Goal: Task Accomplishment & Management: Manage account settings

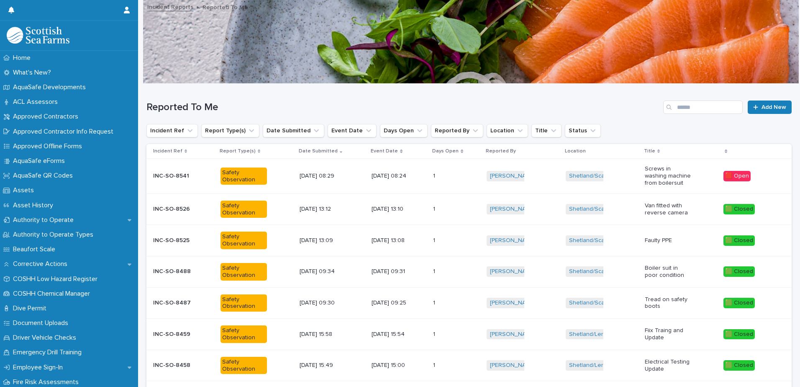
click at [173, 177] on p "INC-SO-8541" at bounding box center [172, 175] width 38 height 9
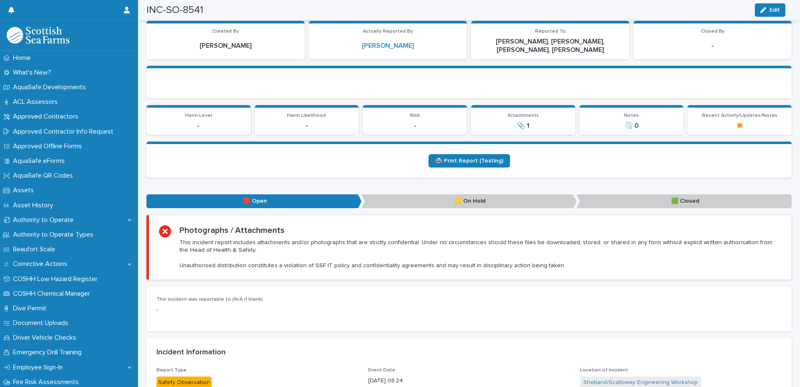
scroll to position [167, 0]
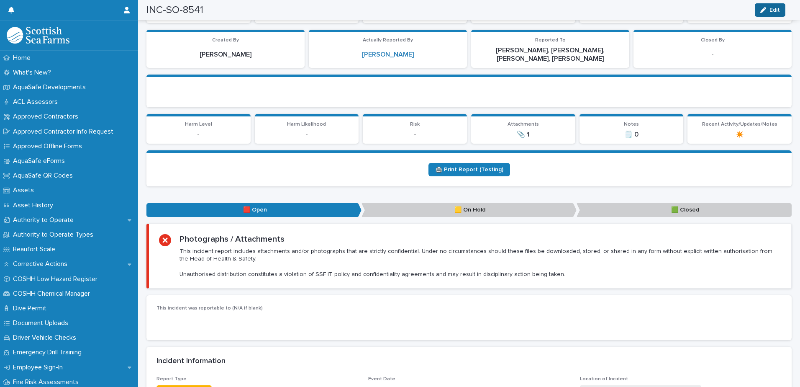
click at [777, 11] on span "Edit" at bounding box center [775, 10] width 10 height 6
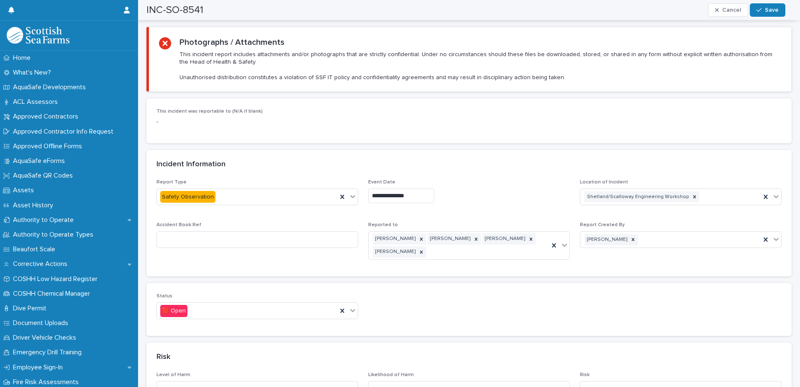
scroll to position [377, 0]
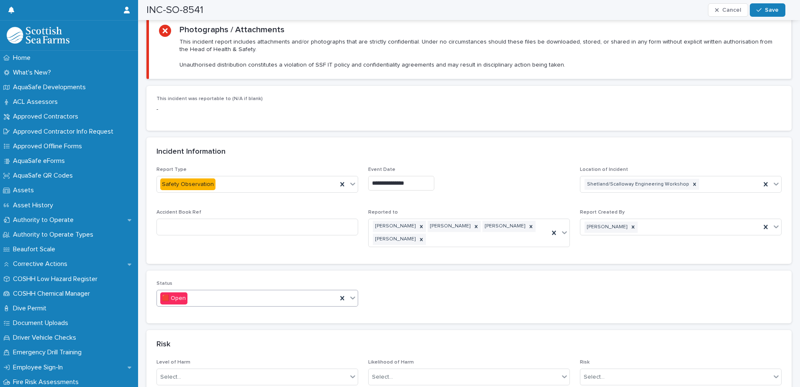
click at [350, 298] on icon at bounding box center [352, 298] width 5 height 3
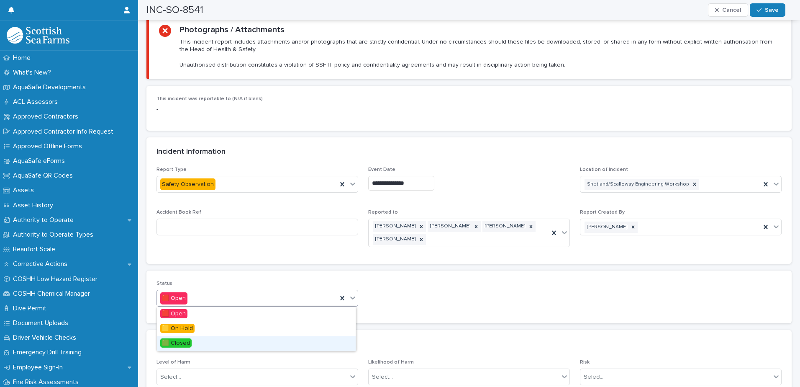
click at [182, 344] on span "🟩 Closed" at bounding box center [175, 342] width 31 height 9
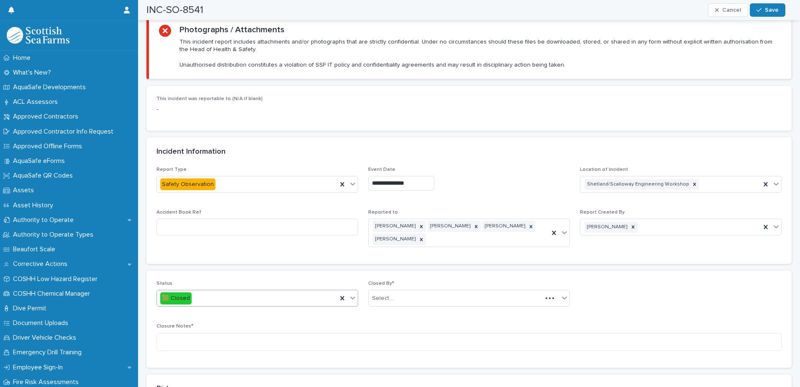
scroll to position [544, 0]
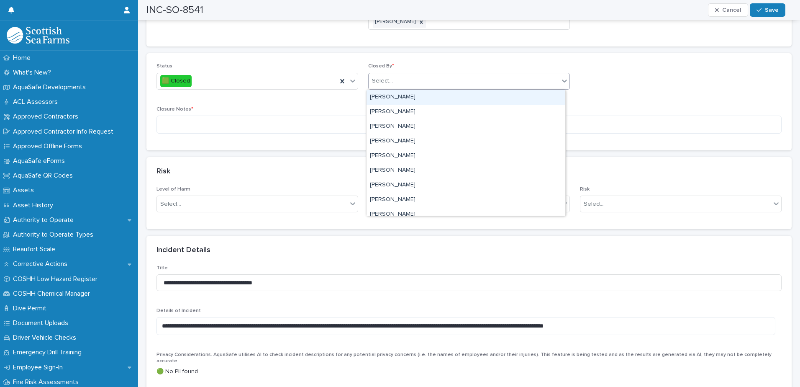
click at [403, 87] on div "Select..." at bounding box center [464, 81] width 190 height 14
type input "******"
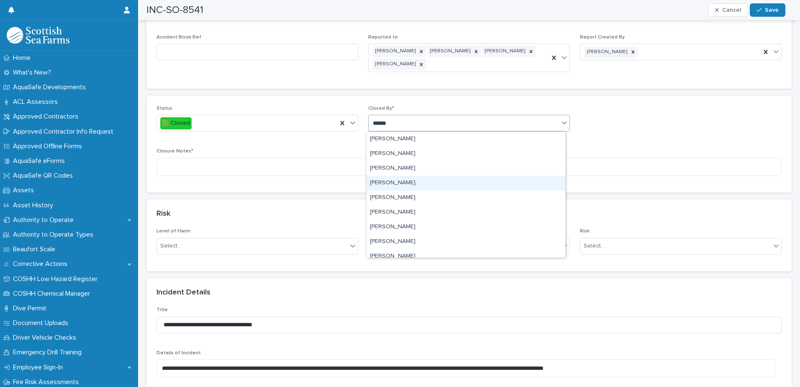
click at [390, 182] on div "[PERSON_NAME]" at bounding box center [466, 183] width 199 height 15
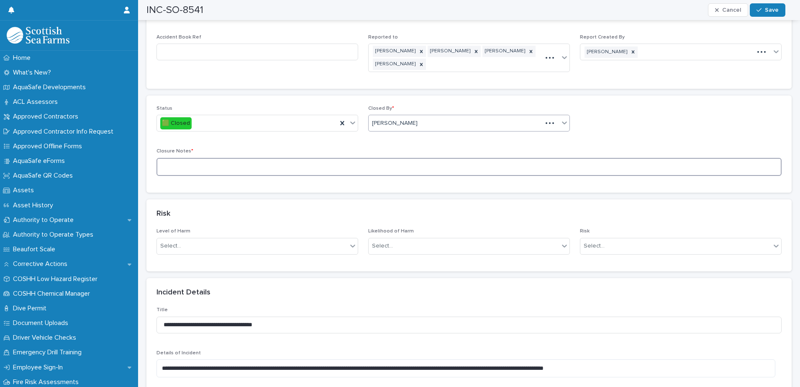
click at [173, 165] on textarea at bounding box center [469, 167] width 625 height 18
type textarea "**********"
click at [771, 10] on span "Save" at bounding box center [772, 10] width 14 height 6
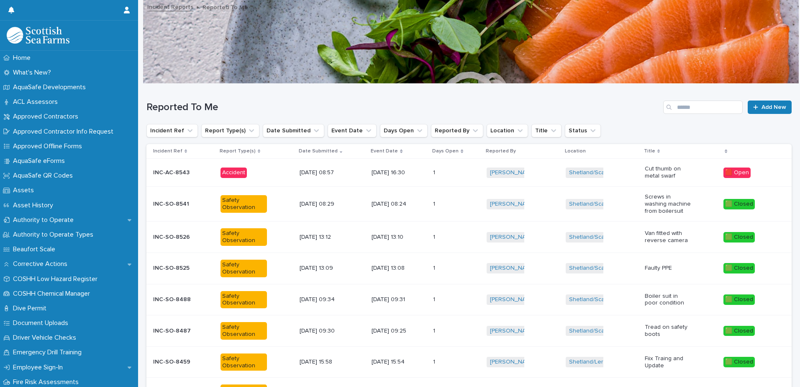
click at [174, 173] on p "INC-AC-8543" at bounding box center [172, 171] width 38 height 9
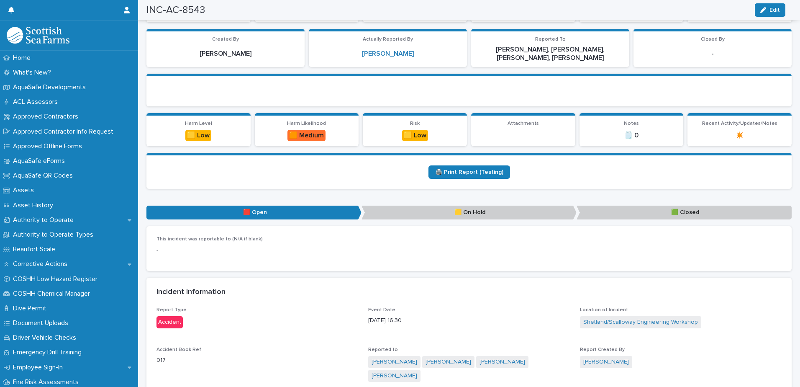
scroll to position [167, 0]
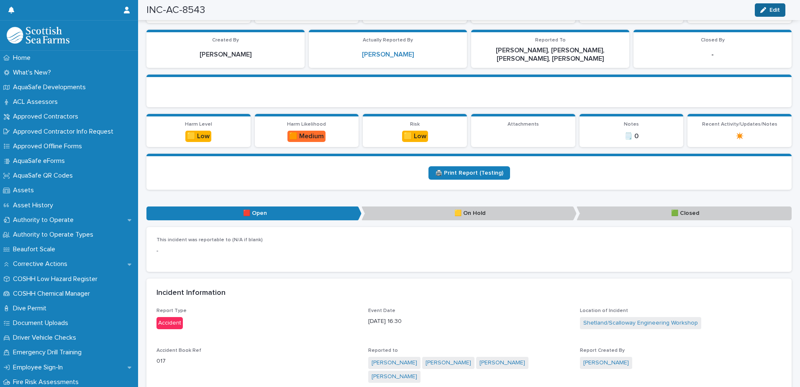
click at [774, 11] on span "Edit" at bounding box center [775, 10] width 10 height 6
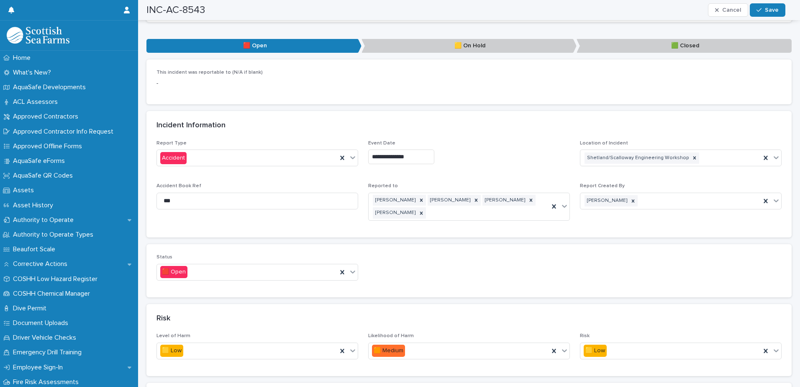
scroll to position [377, 0]
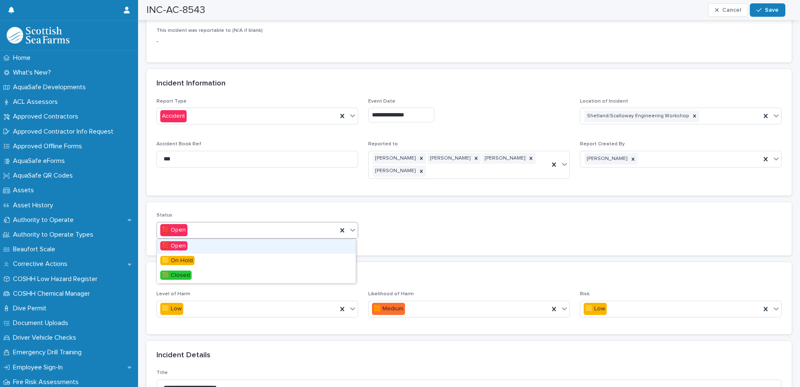
click at [349, 231] on icon at bounding box center [353, 230] width 8 height 8
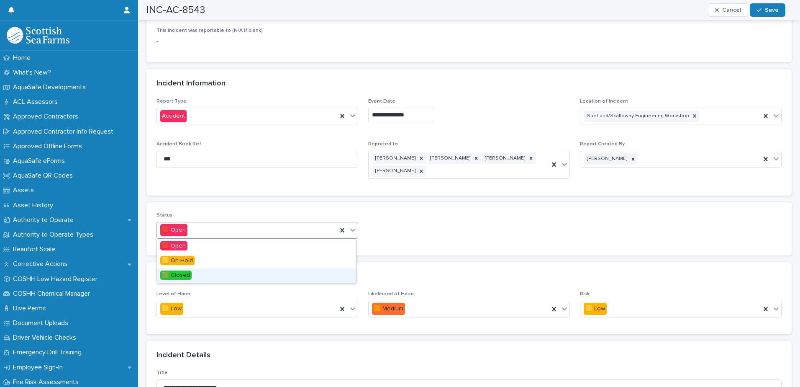
click at [188, 275] on span "🟩 Closed" at bounding box center [175, 274] width 31 height 9
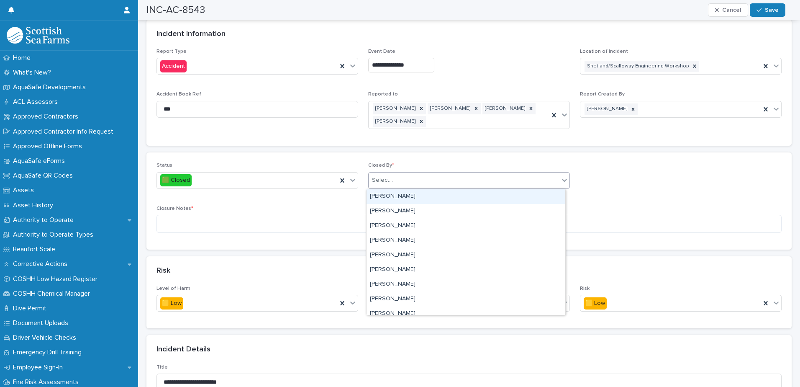
click at [403, 180] on div "Select..." at bounding box center [464, 180] width 190 height 14
type input "*****"
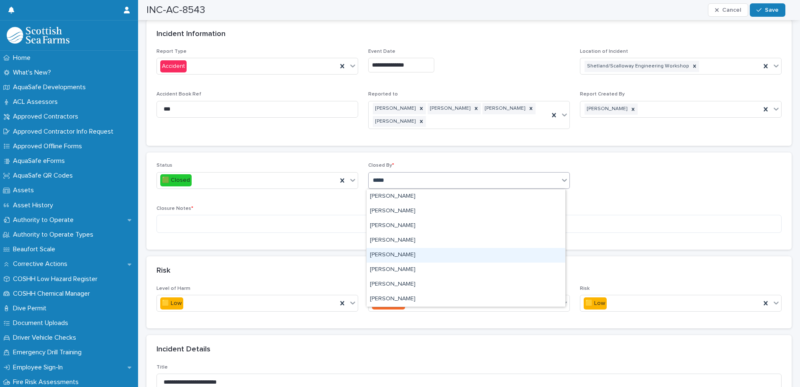
click at [379, 256] on div "[PERSON_NAME]" at bounding box center [466, 255] width 199 height 15
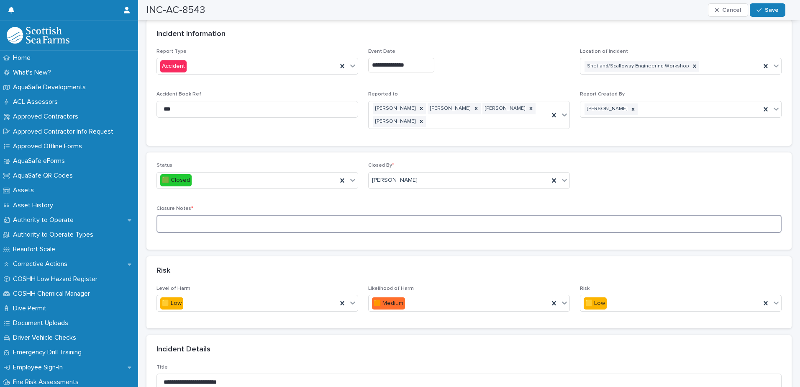
click at [175, 225] on textarea at bounding box center [469, 224] width 625 height 18
type textarea "**********"
drag, startPoint x: 771, startPoint y: 13, endPoint x: 793, endPoint y: 113, distance: 102.3
click at [771, 13] on button "Save" at bounding box center [768, 9] width 36 height 13
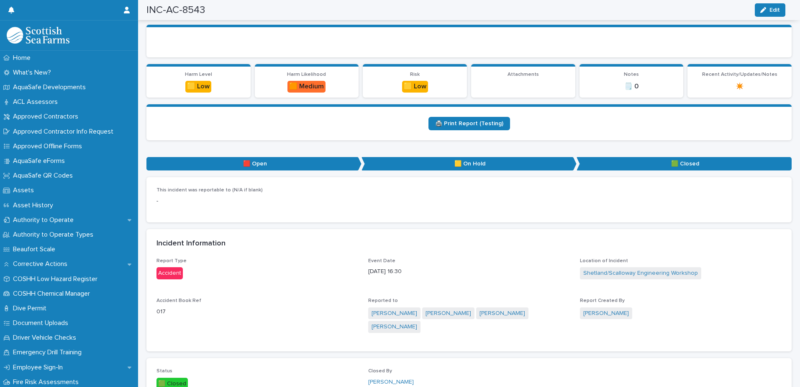
scroll to position [0, 0]
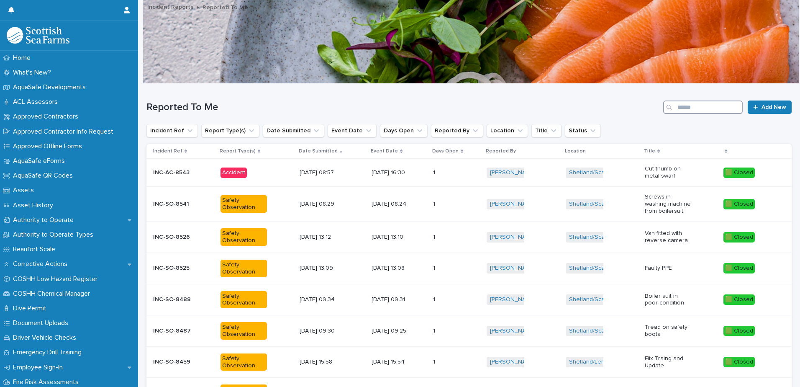
click at [691, 109] on input "Search" at bounding box center [703, 106] width 80 height 13
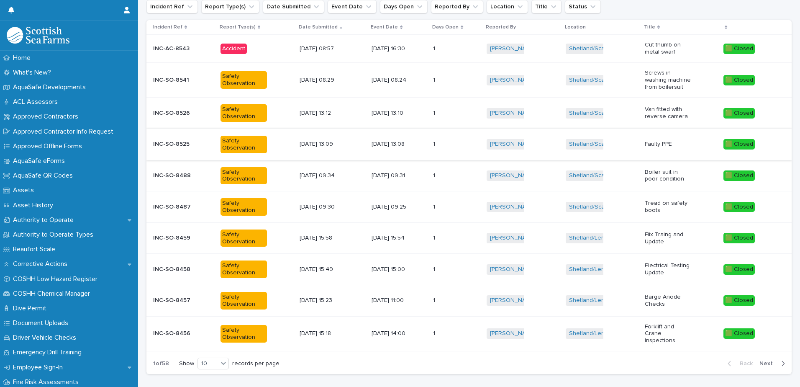
scroll to position [162, 0]
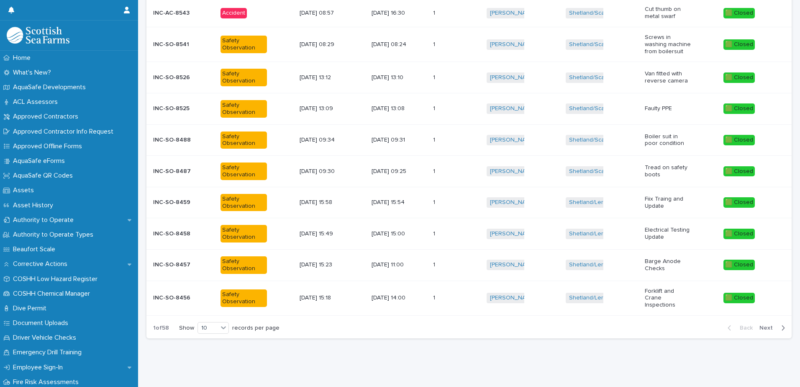
click at [782, 324] on icon "button" at bounding box center [784, 328] width 4 height 8
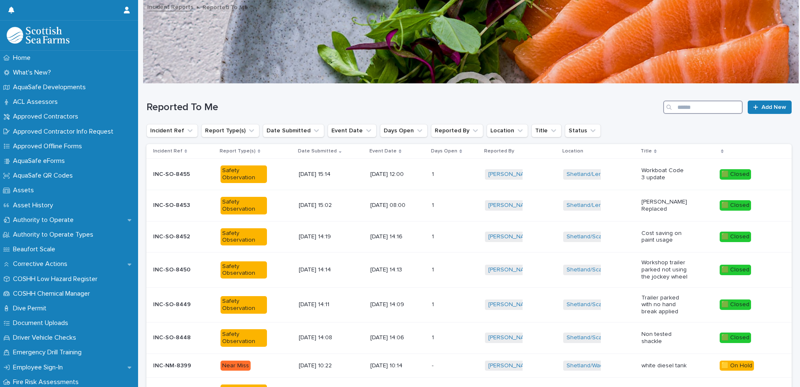
click at [694, 110] on input "Search" at bounding box center [703, 106] width 80 height 13
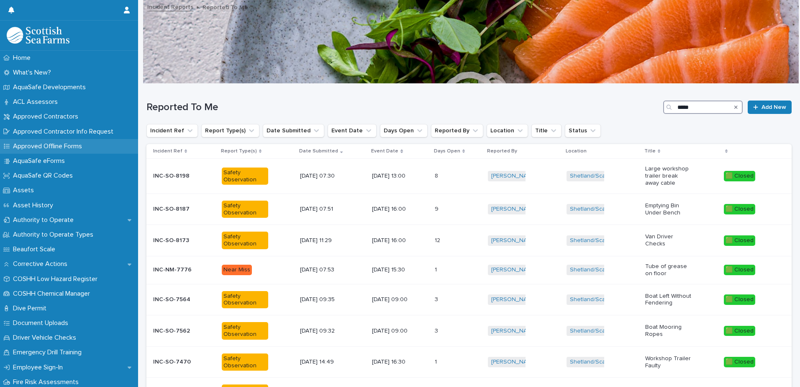
type input "*****"
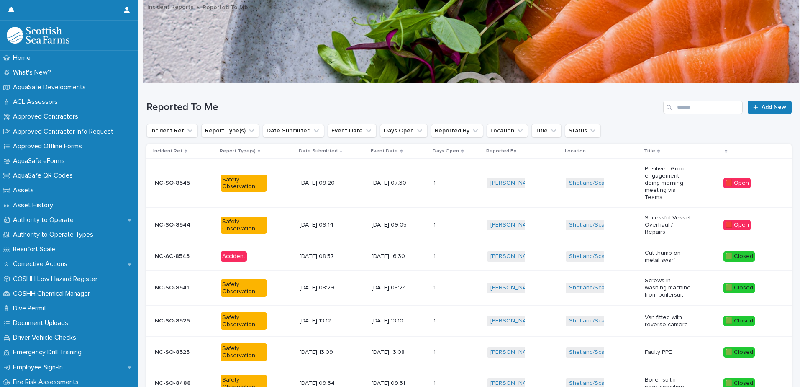
click at [177, 221] on p "INC-SO-8544" at bounding box center [172, 224] width 39 height 9
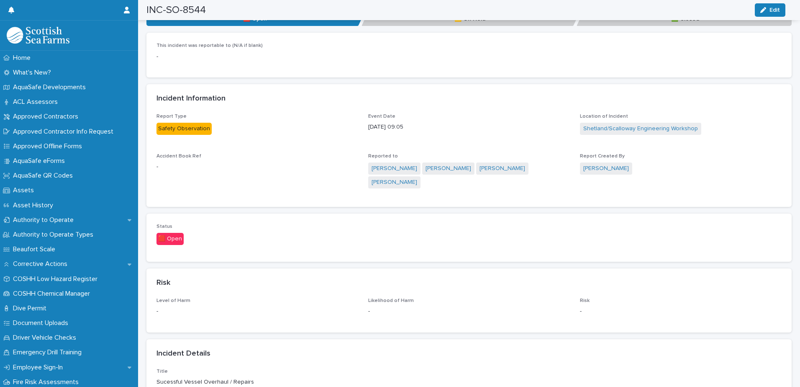
scroll to position [335, 0]
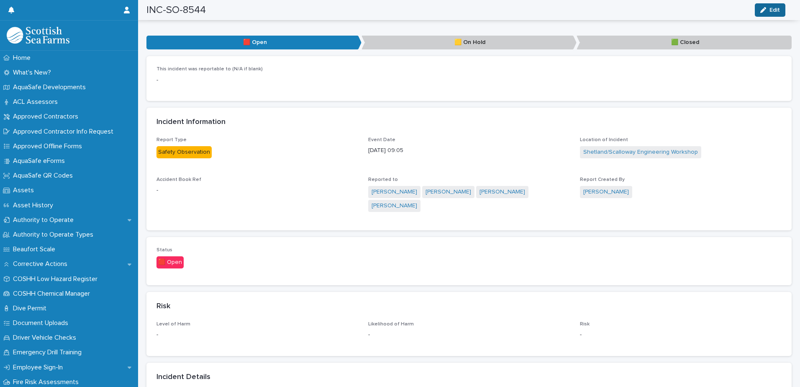
click at [775, 10] on span "Edit" at bounding box center [775, 10] width 10 height 6
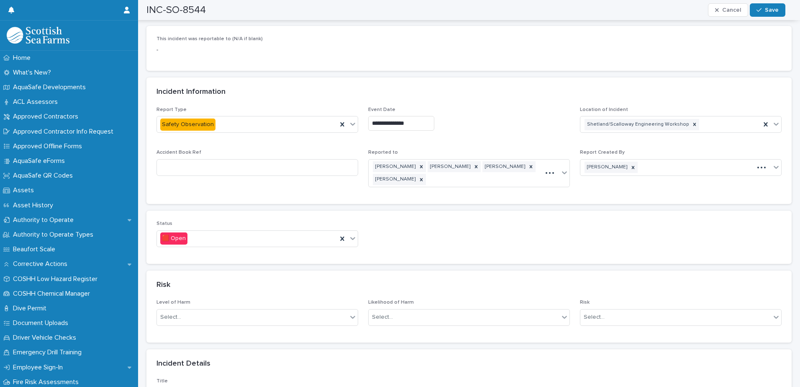
scroll to position [377, 0]
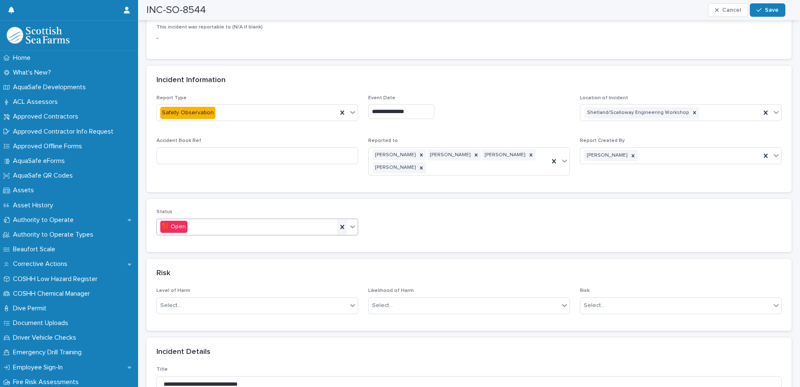
drag, startPoint x: 349, startPoint y: 224, endPoint x: 340, endPoint y: 232, distance: 11.9
click at [349, 224] on icon at bounding box center [353, 226] width 8 height 8
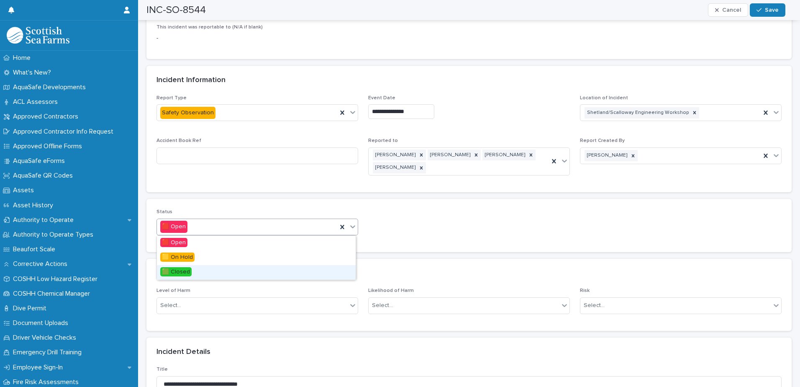
click at [183, 273] on span "🟩 Closed" at bounding box center [175, 271] width 31 height 9
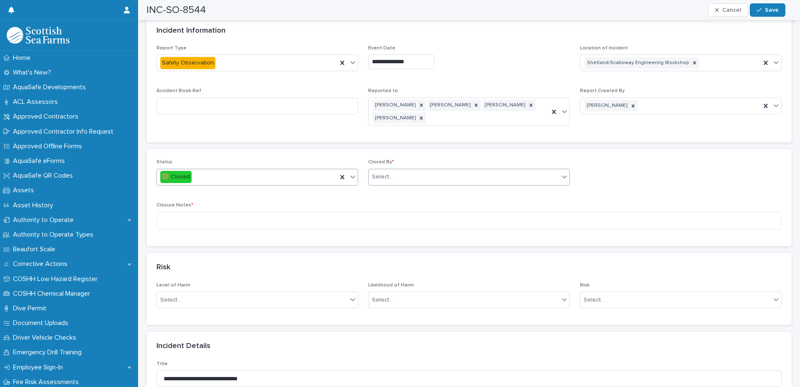
click at [423, 173] on div "Select..." at bounding box center [464, 177] width 190 height 14
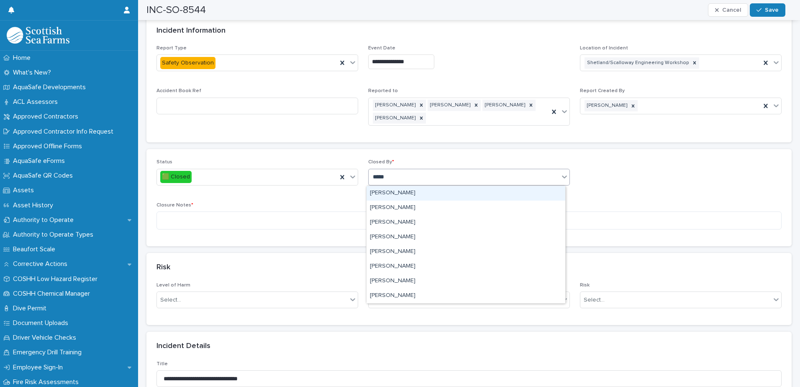
type input "******"
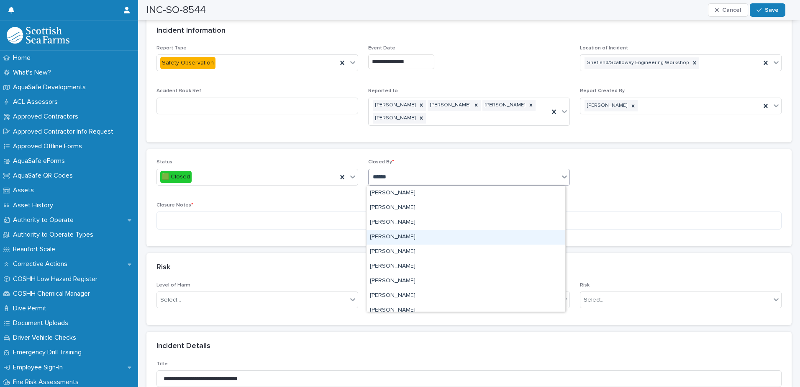
click at [385, 239] on div "[PERSON_NAME]" at bounding box center [466, 237] width 199 height 15
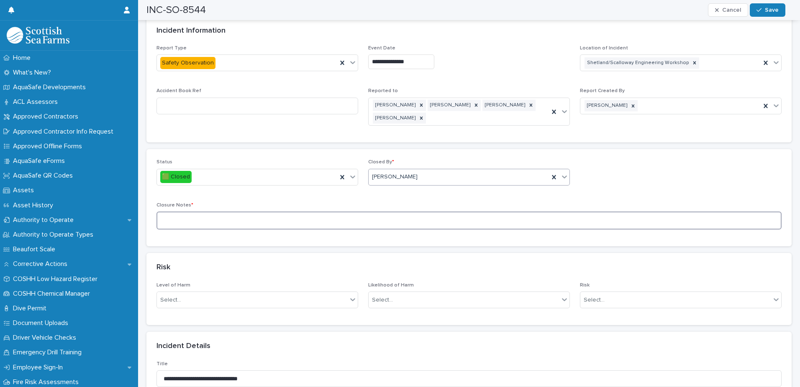
click at [173, 223] on textarea at bounding box center [469, 220] width 625 height 18
type textarea "**********"
drag, startPoint x: 771, startPoint y: 13, endPoint x: 494, endPoint y: 36, distance: 278.1
click at [771, 13] on span "Save" at bounding box center [772, 10] width 14 height 6
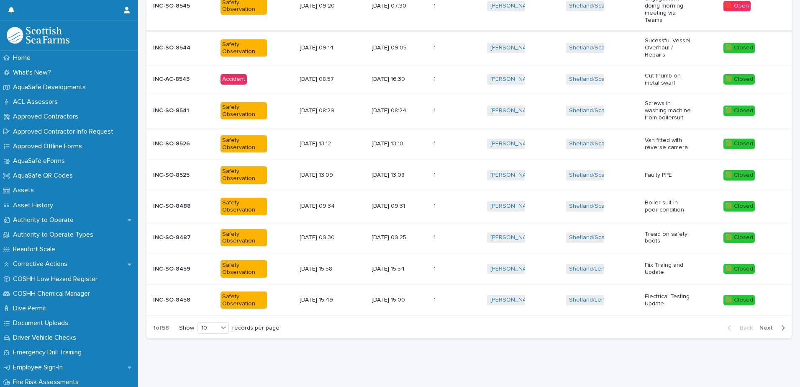
scroll to position [6, 0]
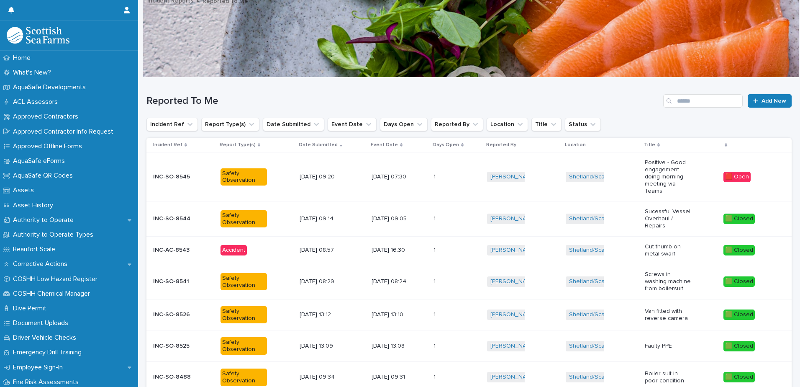
click at [174, 176] on p "INC-SO-8545" at bounding box center [172, 176] width 39 height 9
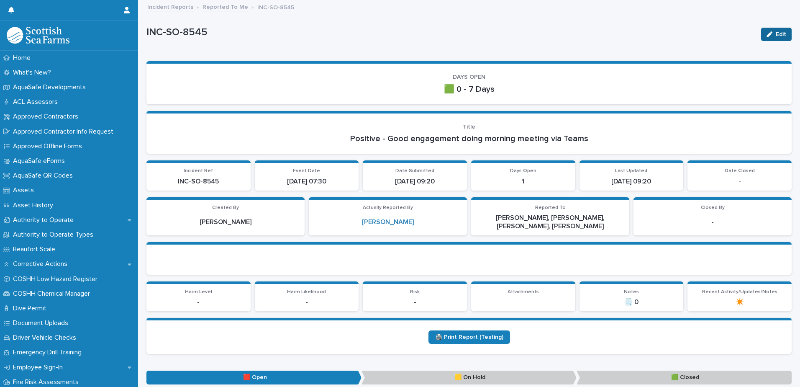
click at [776, 33] on span "Edit" at bounding box center [781, 34] width 10 height 6
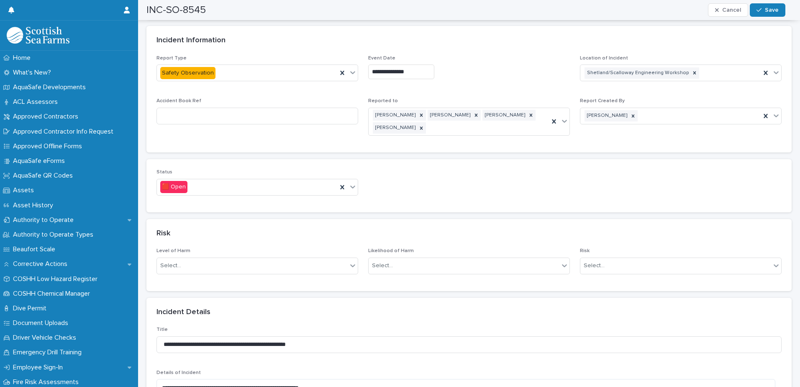
scroll to position [419, 0]
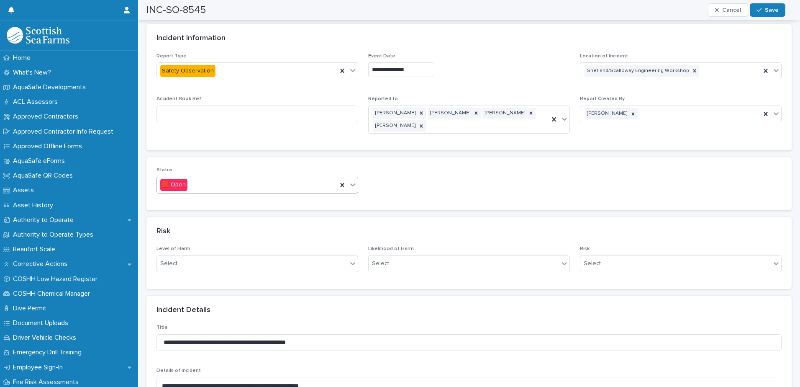
click at [349, 184] on icon at bounding box center [353, 184] width 8 height 8
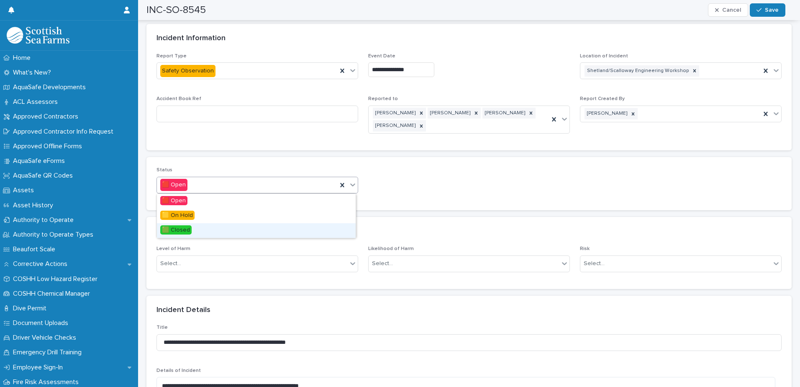
drag, startPoint x: 173, startPoint y: 229, endPoint x: 192, endPoint y: 229, distance: 19.3
click at [173, 229] on span "🟩 Closed" at bounding box center [175, 229] width 31 height 9
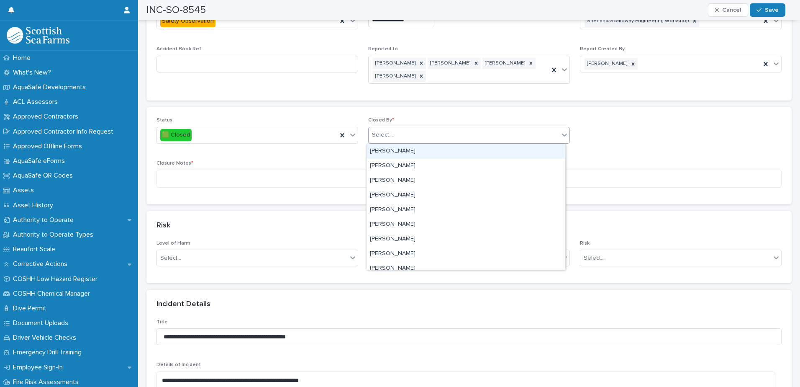
click at [416, 138] on div "Select..." at bounding box center [464, 135] width 190 height 14
type input "*****"
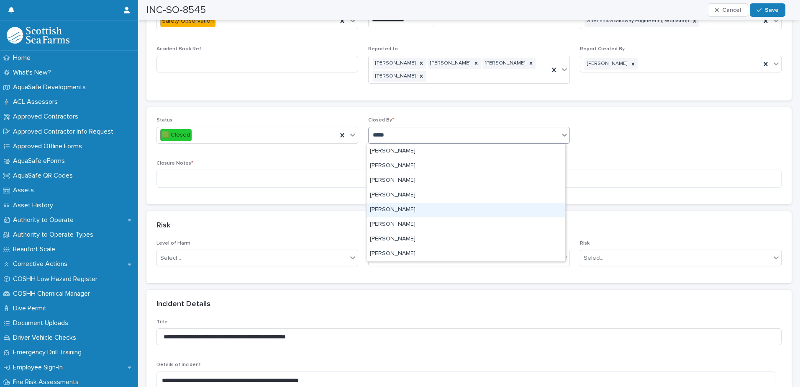
click at [390, 209] on div "[PERSON_NAME]" at bounding box center [466, 210] width 199 height 15
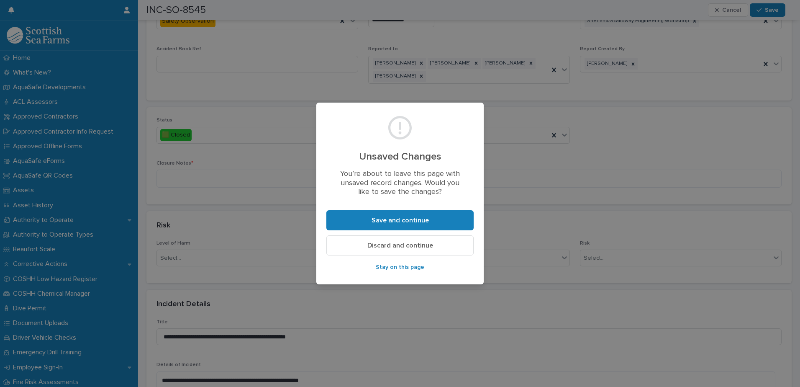
drag, startPoint x: 417, startPoint y: 220, endPoint x: 544, endPoint y: 240, distance: 128.8
click at [417, 219] on span "Save and continue" at bounding box center [400, 220] width 57 height 7
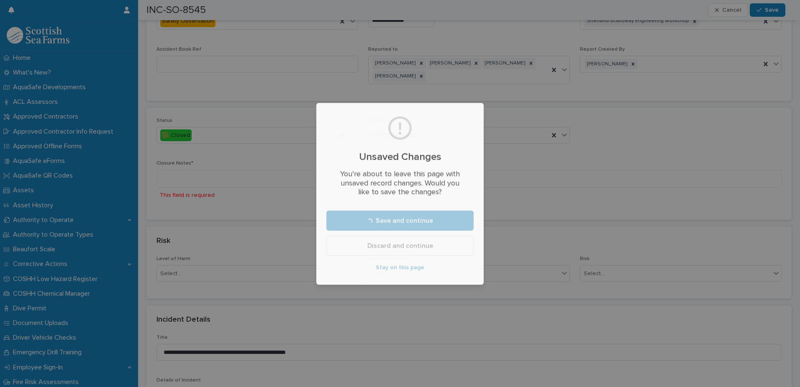
scroll to position [362, 0]
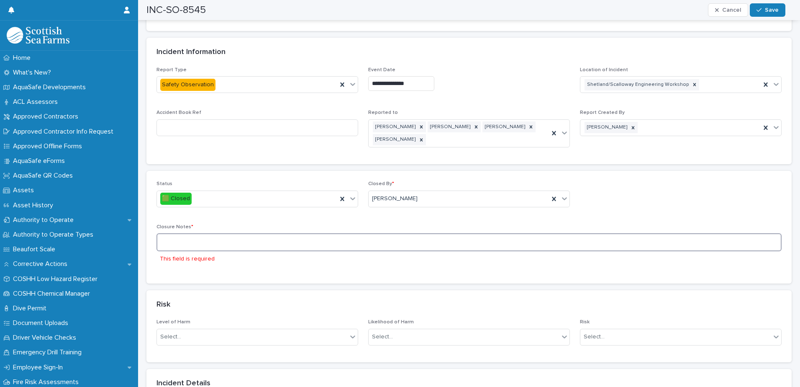
click at [177, 244] on textarea at bounding box center [469, 242] width 625 height 18
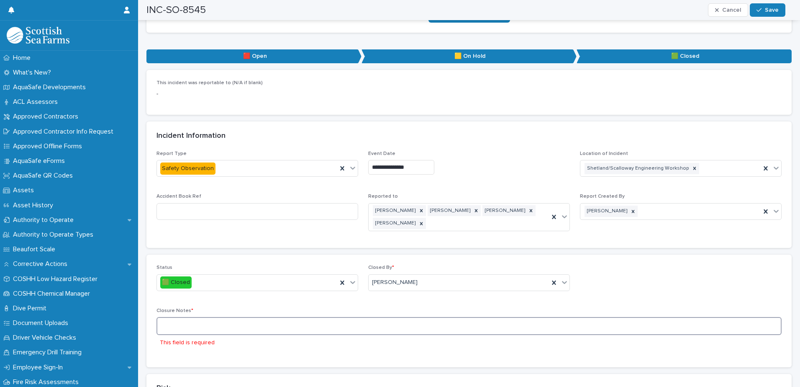
scroll to position [320, 0]
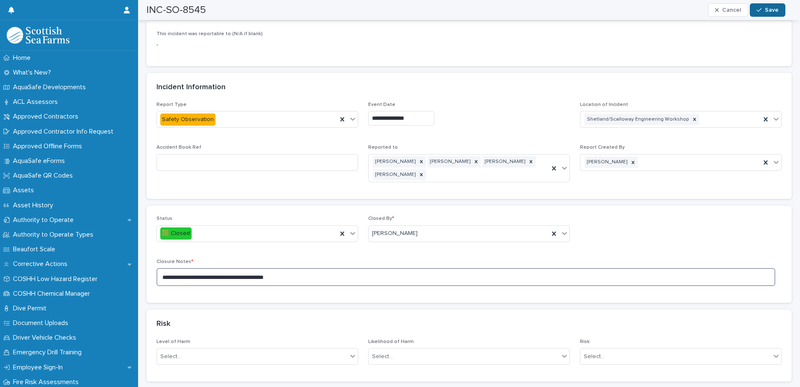
type textarea "**********"
drag, startPoint x: 768, startPoint y: 9, endPoint x: 604, endPoint y: 56, distance: 169.9
click at [769, 9] on span "Save" at bounding box center [772, 10] width 14 height 6
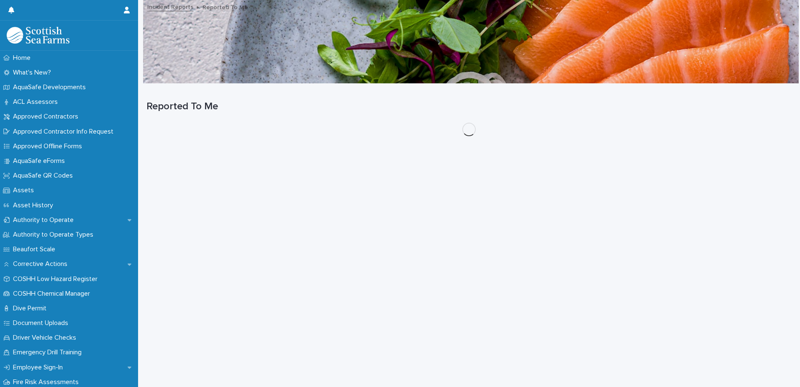
scroll to position [6, 0]
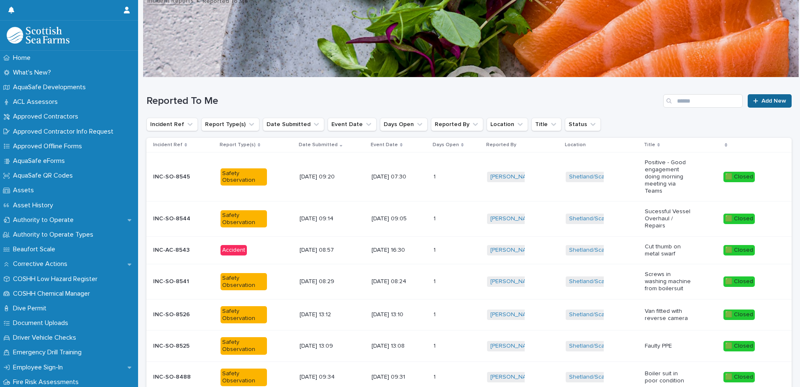
click at [762, 102] on span "Add New" at bounding box center [774, 101] width 25 height 6
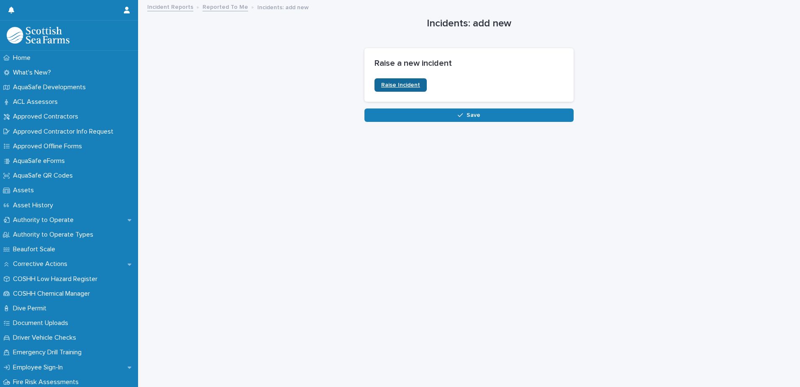
click at [390, 84] on span "Raise Incident" at bounding box center [400, 85] width 39 height 6
